Goal: Task Accomplishment & Management: Manage account settings

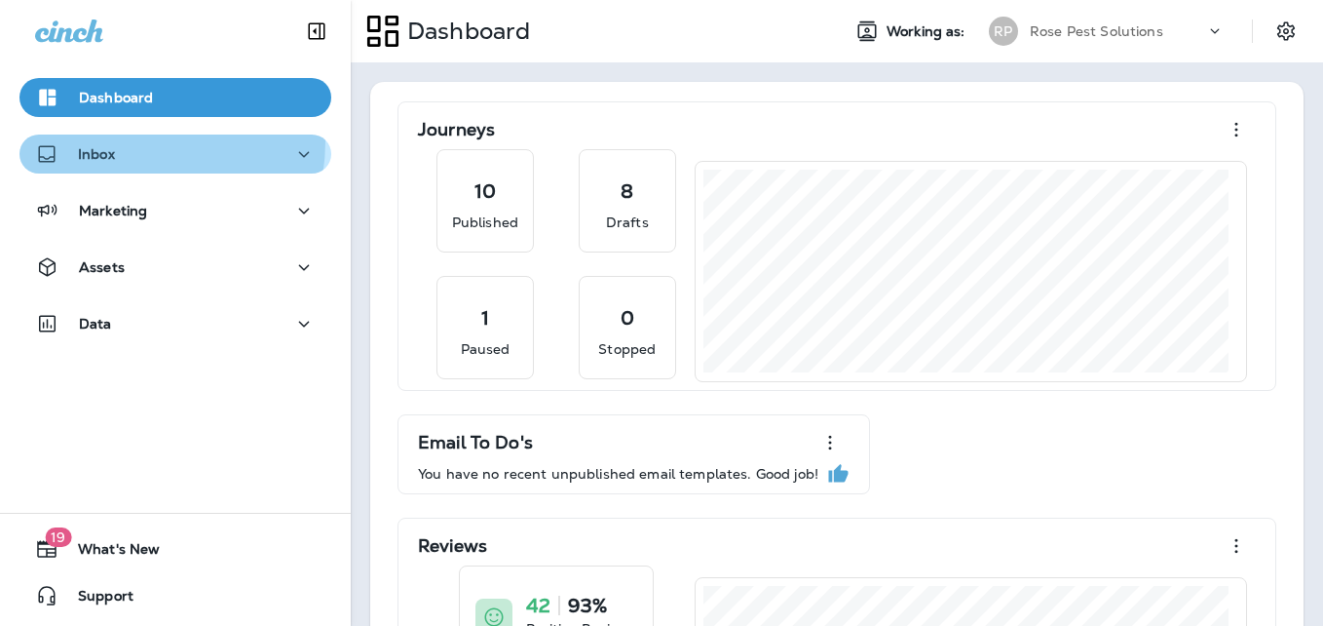
click at [123, 142] on div "Inbox" at bounding box center [175, 154] width 281 height 24
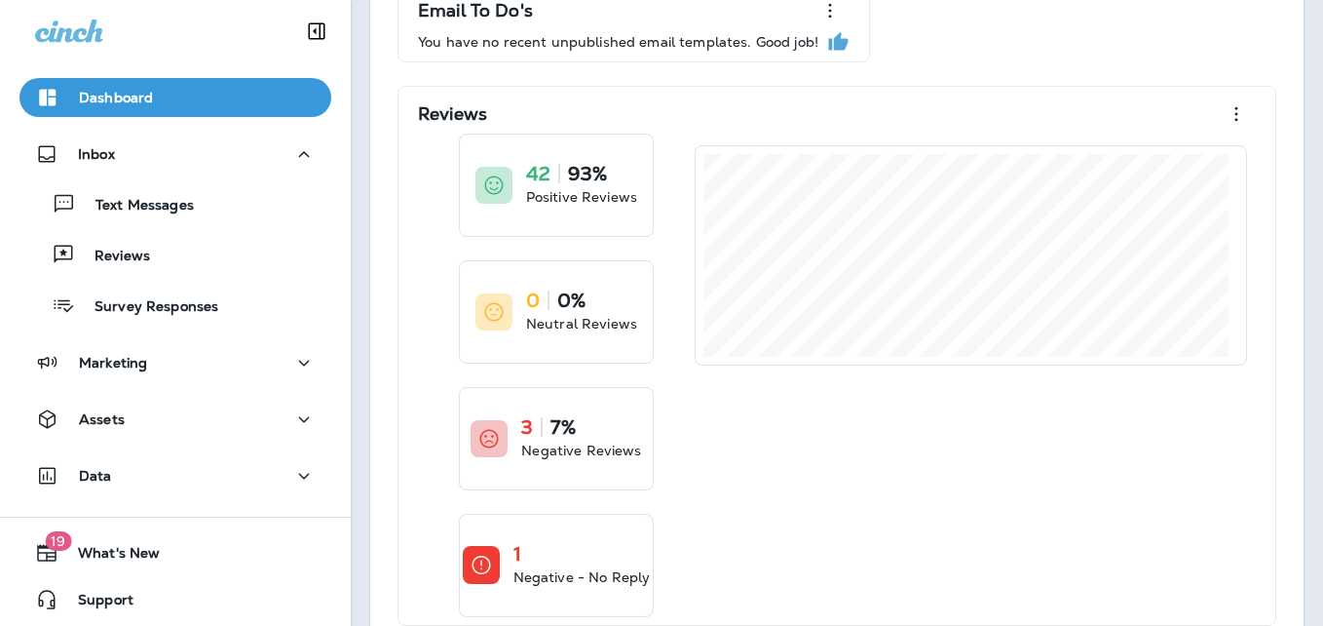
scroll to position [471, 0]
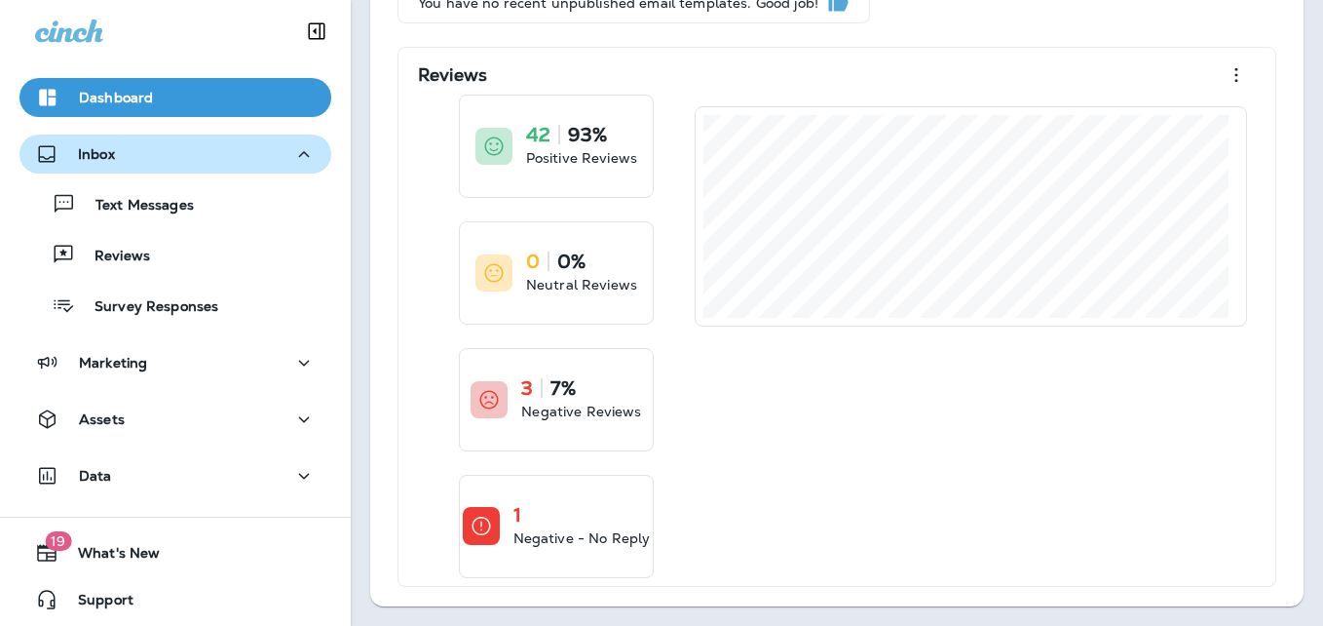
click at [116, 137] on button "Inbox" at bounding box center [175, 153] width 312 height 39
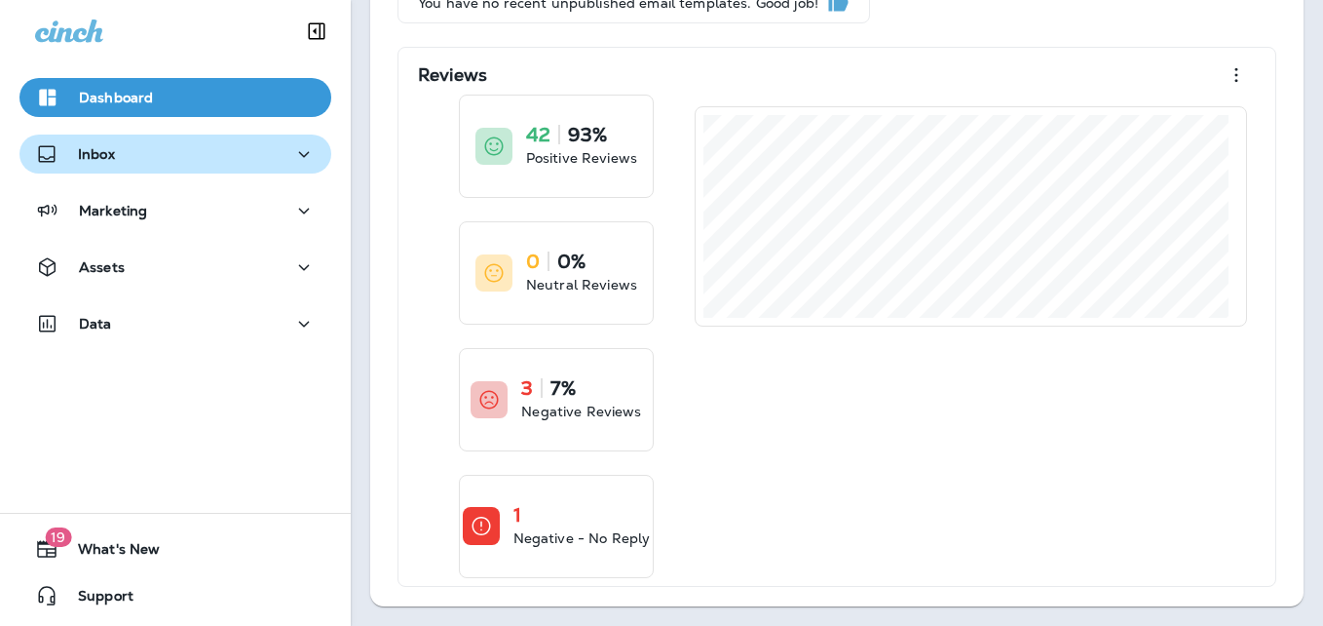
click at [301, 151] on icon "button" at bounding box center [303, 154] width 23 height 24
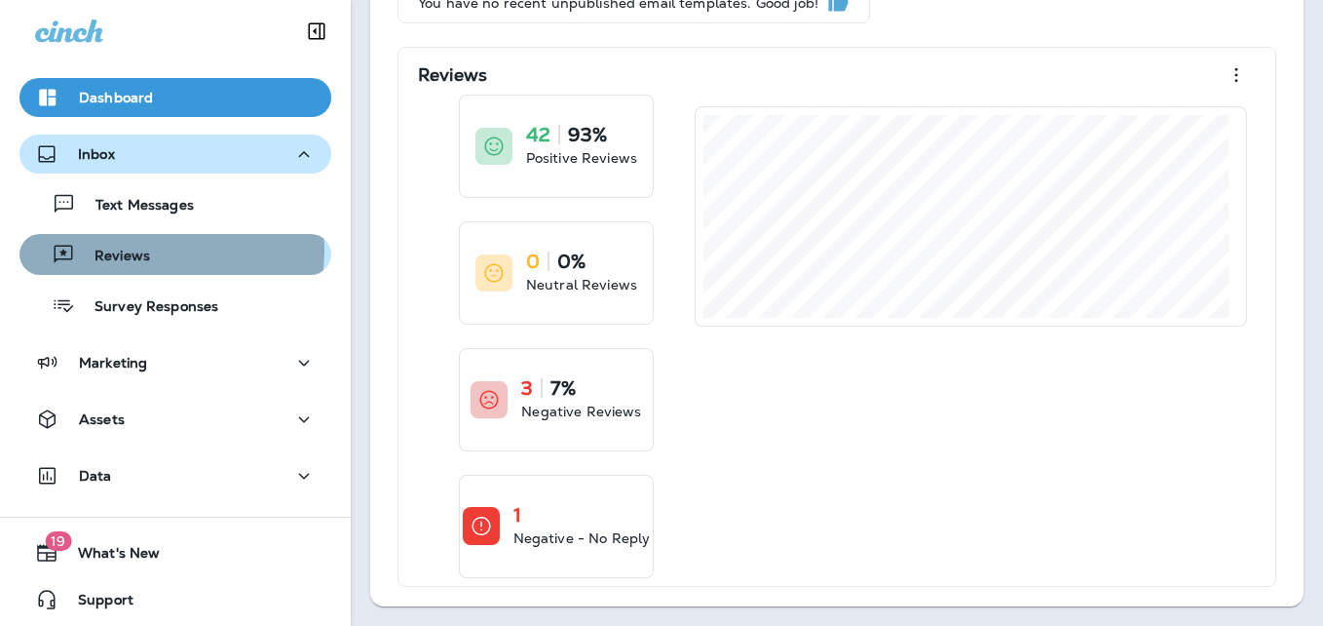
click at [158, 250] on div "Reviews" at bounding box center [175, 254] width 296 height 29
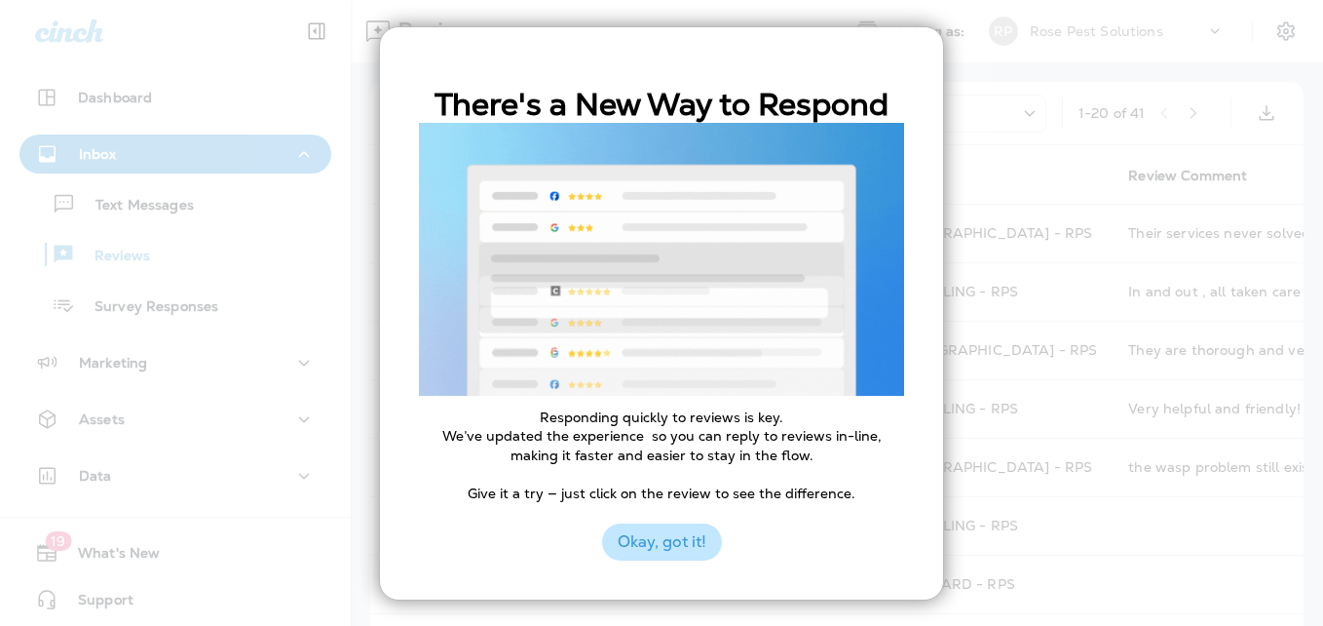
click at [677, 538] on button "Okay, got it!" at bounding box center [662, 541] width 120 height 37
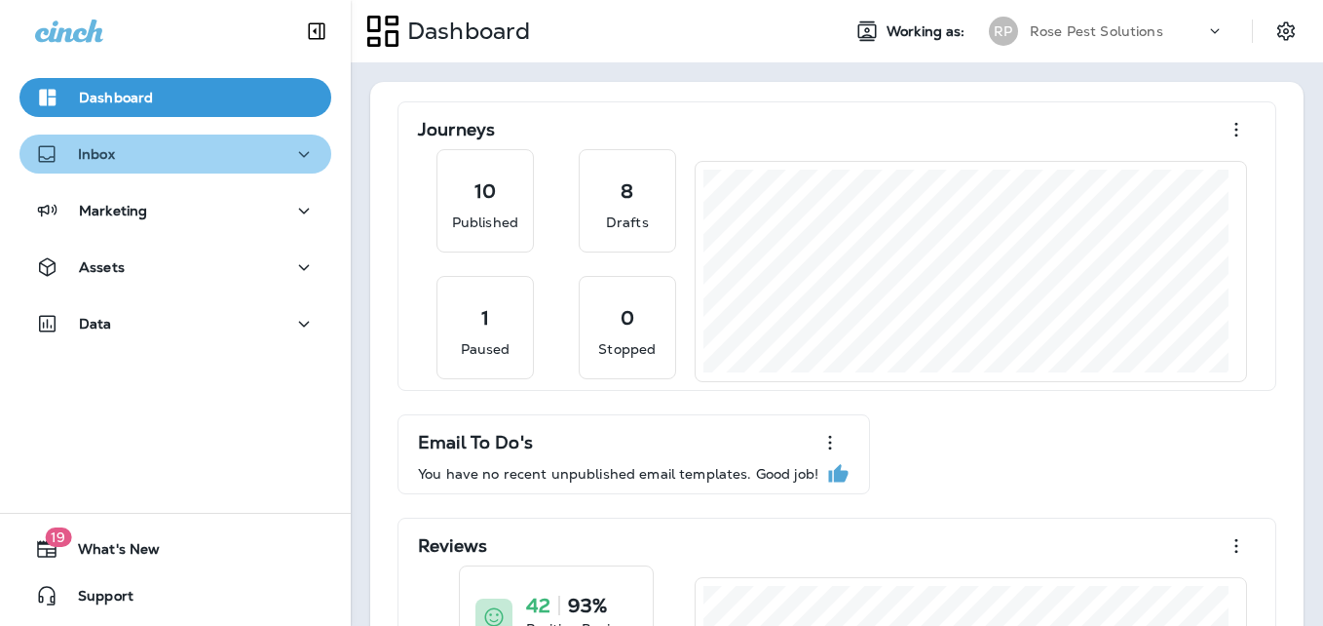
click at [205, 157] on div "Inbox" at bounding box center [175, 154] width 281 height 24
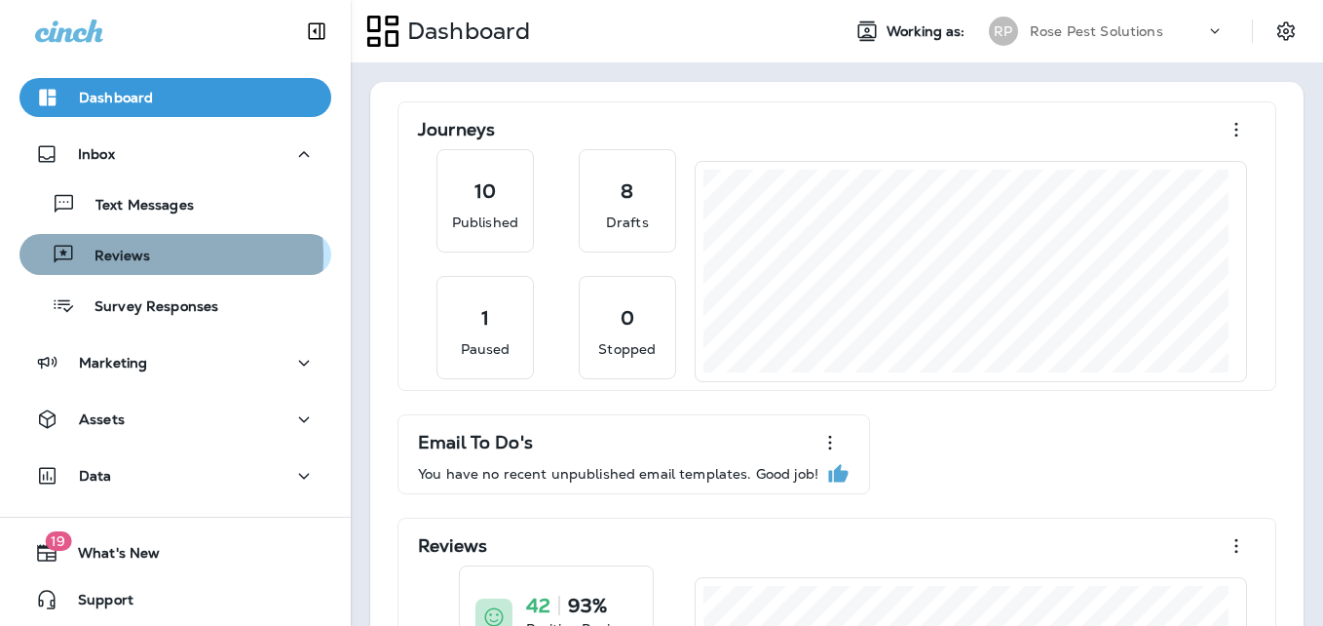
click at [118, 256] on p "Reviews" at bounding box center [112, 257] width 75 height 19
